Goal: Find contact information: Find contact information

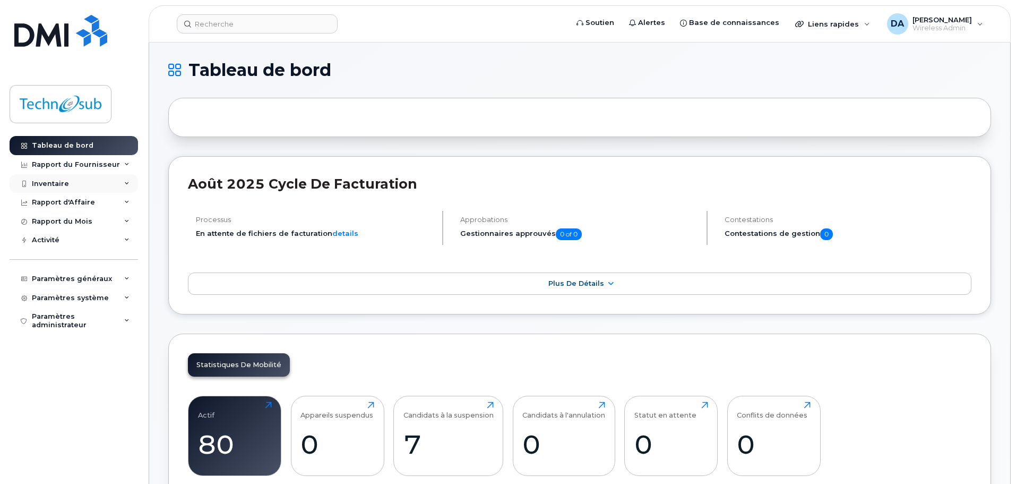
click at [61, 186] on div "Inventaire" at bounding box center [50, 183] width 37 height 8
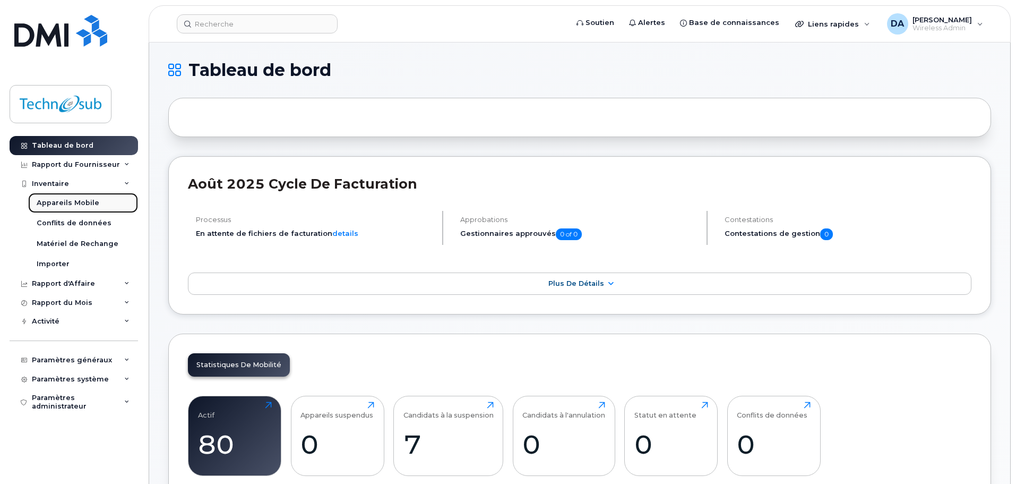
click at [61, 199] on div "Appareils Mobile" at bounding box center [68, 203] width 63 height 10
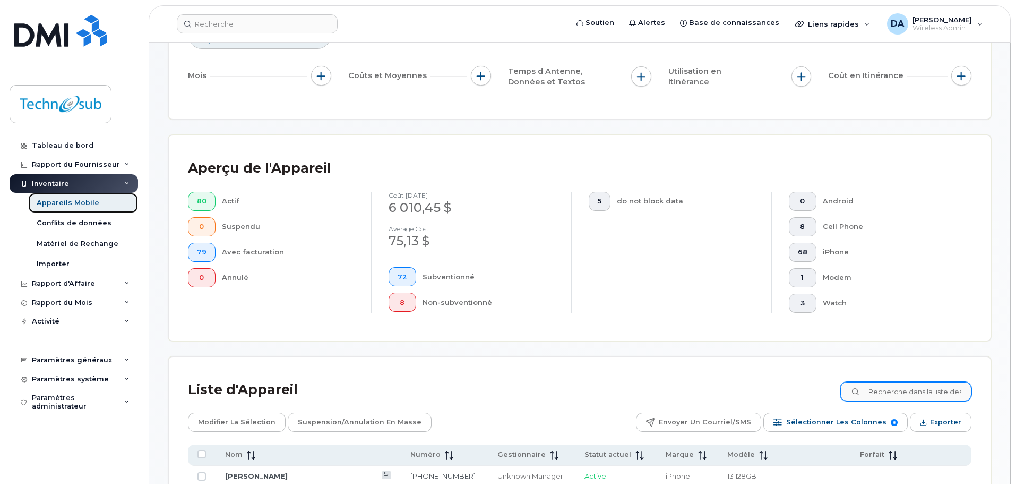
scroll to position [265, 0]
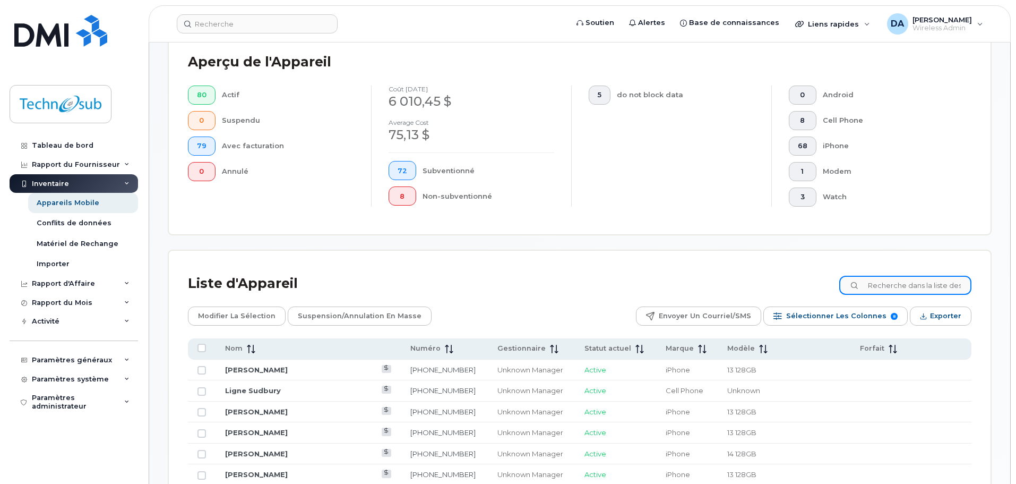
click at [885, 284] on input at bounding box center [905, 285] width 132 height 19
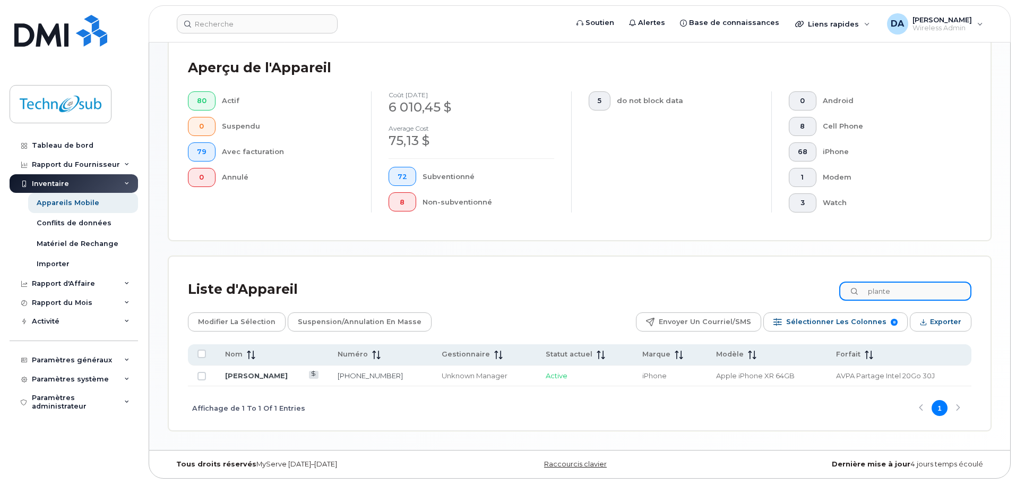
scroll to position [260, 0]
type input "plante"
click at [273, 377] on link "[PERSON_NAME]" at bounding box center [256, 375] width 63 height 8
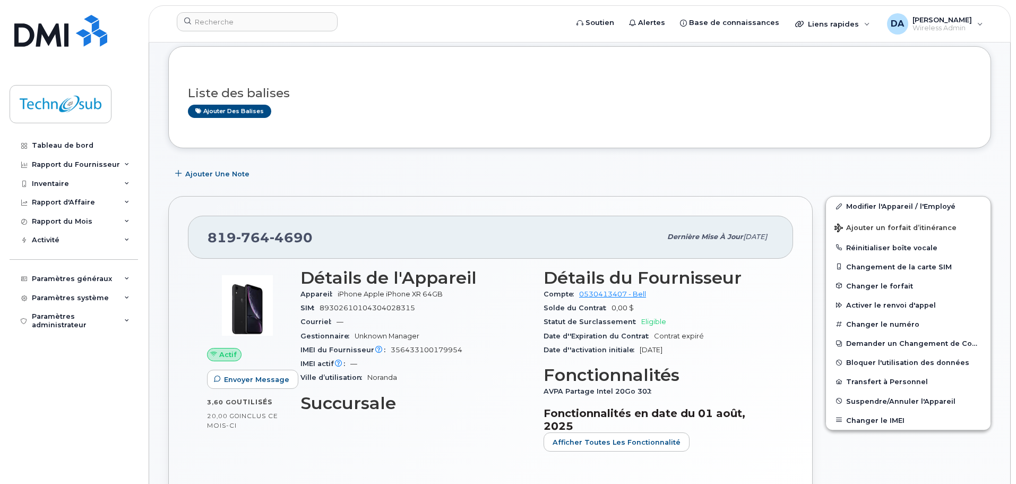
scroll to position [106, 0]
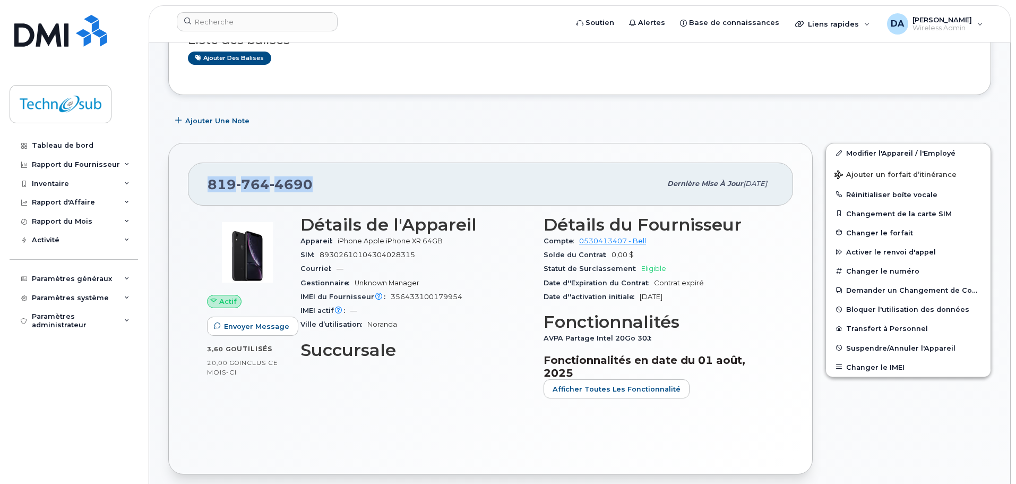
drag, startPoint x: 322, startPoint y: 186, endPoint x: 183, endPoint y: 193, distance: 139.3
click at [183, 193] on div "[PHONE_NUMBER] Dernière mise à jour [DATE] Actif Envoyer Message 3,60 Go  utili…" at bounding box center [490, 308] width 644 height 331
copy span "[PHONE_NUMBER]"
